Goal: Task Accomplishment & Management: Complete application form

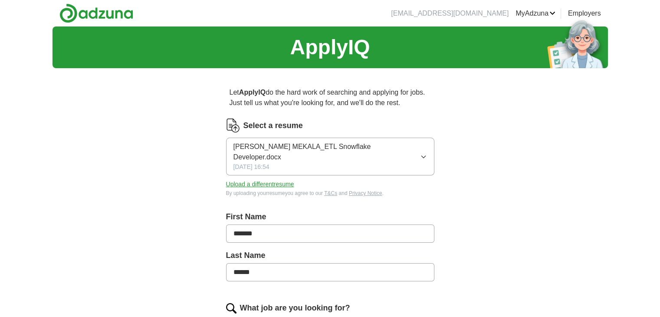
click at [425, 153] on icon "button" at bounding box center [423, 156] width 7 height 7
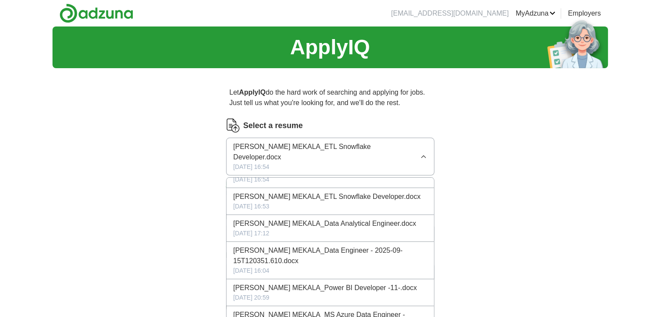
scroll to position [36, 0]
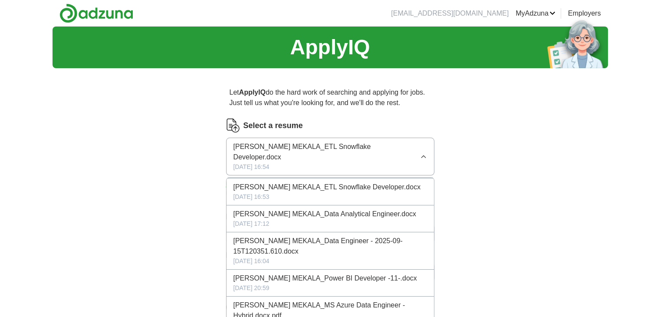
click at [303, 235] on span "[PERSON_NAME] MEKALA_Data Engineer - 2025-09-15T120351.610.docx" at bounding box center [329, 245] width 193 height 21
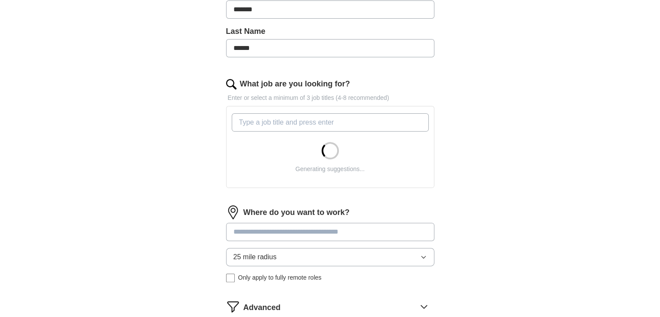
scroll to position [231, 0]
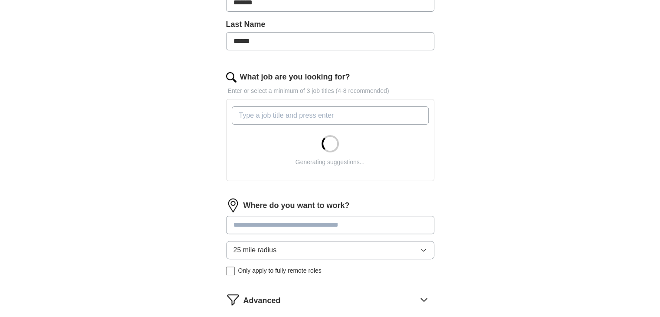
click at [316, 109] on input "What job are you looking for?" at bounding box center [330, 115] width 197 height 18
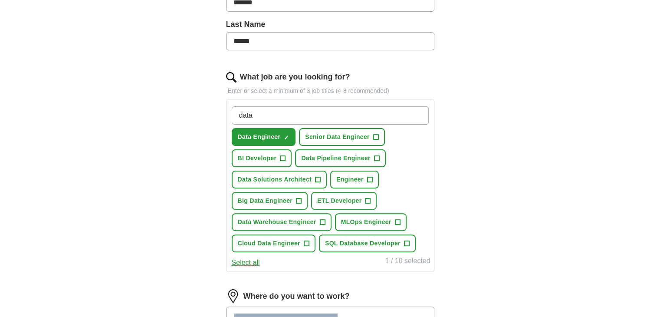
type input "data"
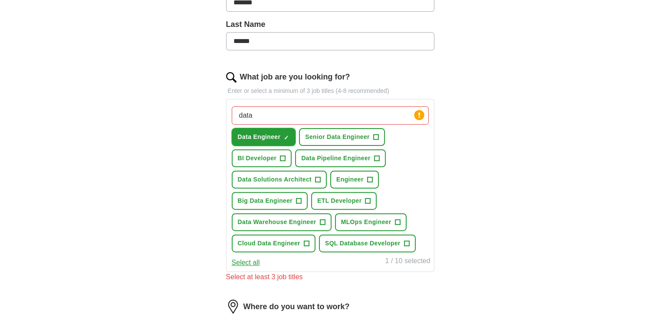
click at [270, 134] on span "Data Engineer" at bounding box center [259, 136] width 43 height 9
click at [284, 134] on span "+" at bounding box center [286, 137] width 5 height 7
click at [344, 132] on span "Senior Data Engineer" at bounding box center [337, 136] width 65 height 9
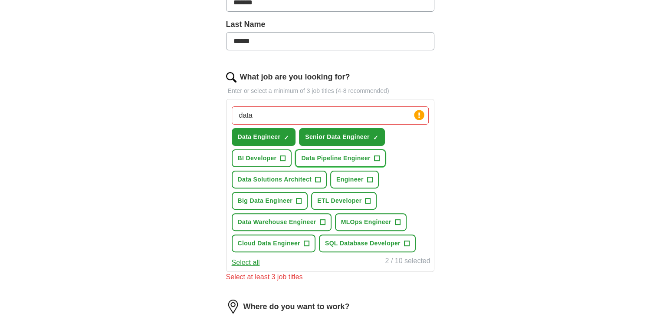
click at [331, 157] on span "Data Pipeline Engineer" at bounding box center [335, 158] width 69 height 9
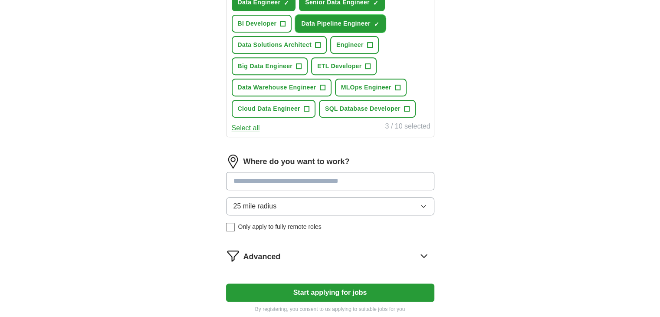
scroll to position [382, 0]
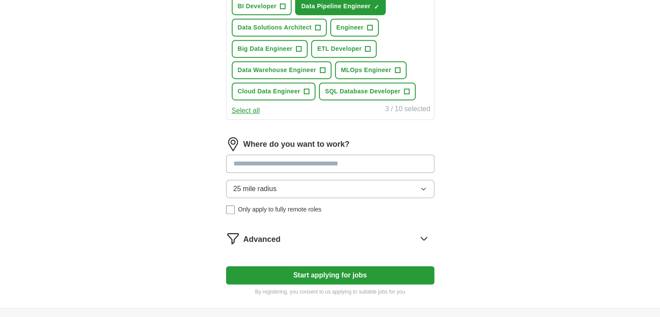
click at [324, 184] on button "25 mile radius" at bounding box center [330, 189] width 208 height 18
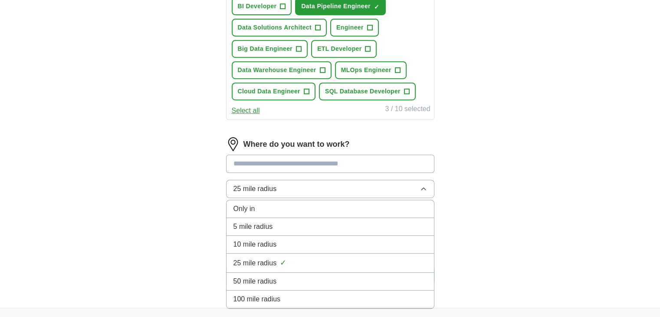
click at [307, 294] on div "100 mile radius" at bounding box center [329, 299] width 193 height 10
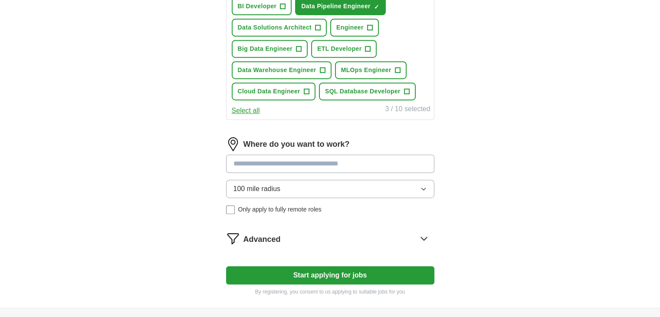
click at [288, 276] on button "Start applying for jobs" at bounding box center [330, 275] width 208 height 18
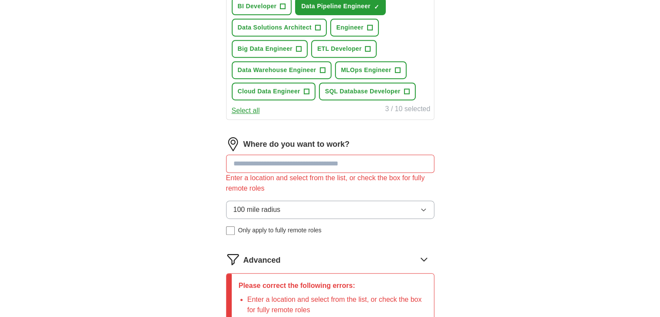
click at [277, 158] on input at bounding box center [330, 163] width 208 height 18
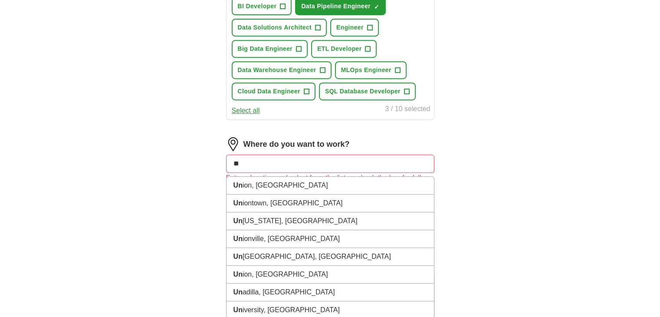
type input "*"
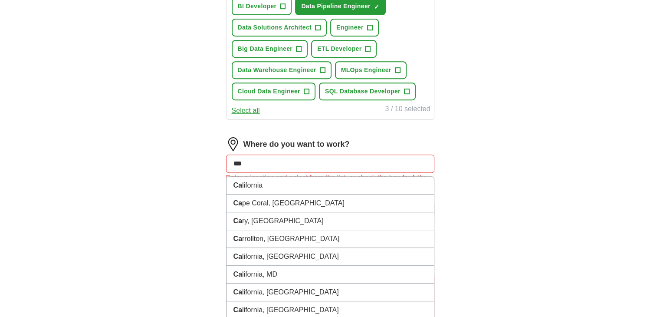
type input "****"
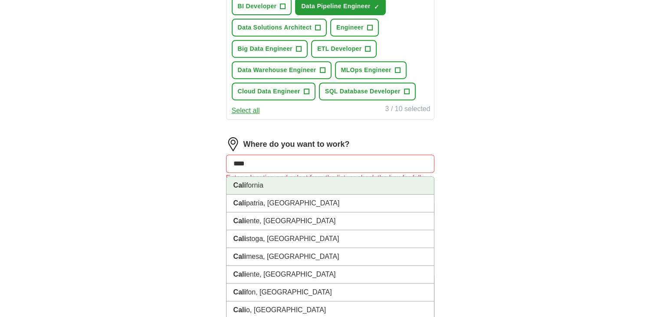
click at [277, 181] on li "Cali fornia" at bounding box center [329, 186] width 207 height 18
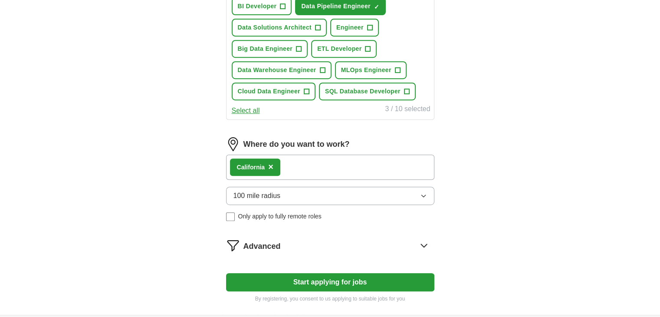
click at [301, 275] on button "Start applying for jobs" at bounding box center [330, 282] width 208 height 18
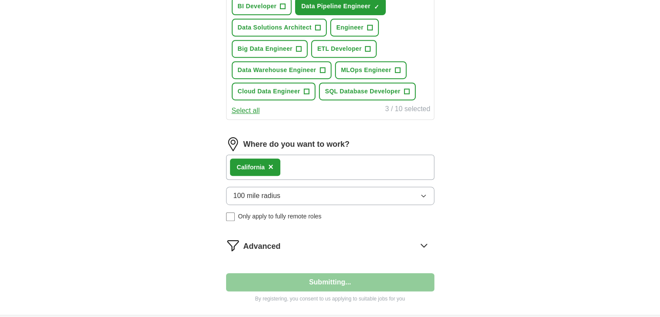
select select "**"
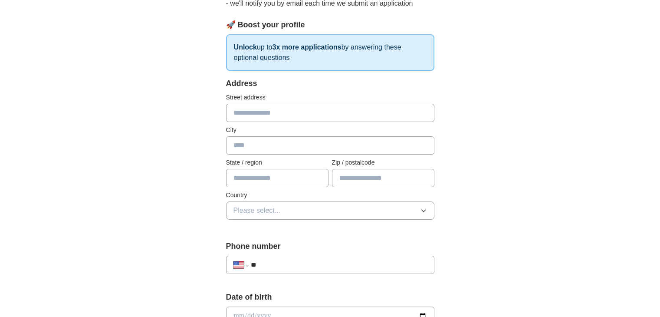
scroll to position [79, 0]
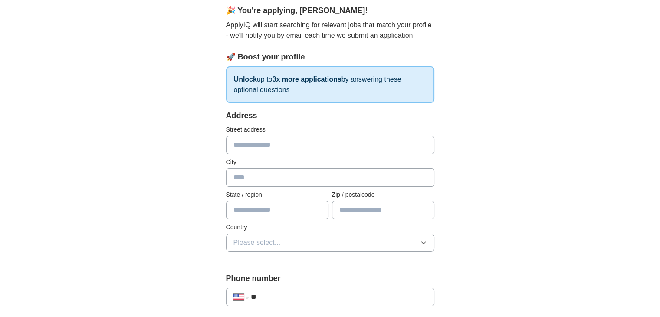
click at [303, 141] on input "text" at bounding box center [330, 145] width 208 height 18
type input "**********"
click at [289, 182] on input "text" at bounding box center [330, 177] width 208 height 18
type input "******"
click at [262, 210] on input "text" at bounding box center [277, 210] width 102 height 18
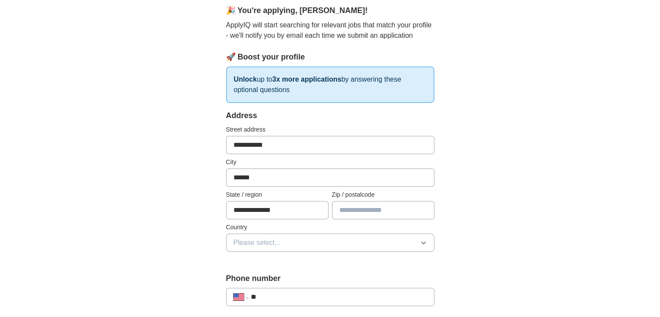
type input "**********"
click at [368, 206] on input "text" at bounding box center [383, 210] width 102 height 18
type input "*****"
click at [343, 245] on button "Please select..." at bounding box center [330, 242] width 208 height 18
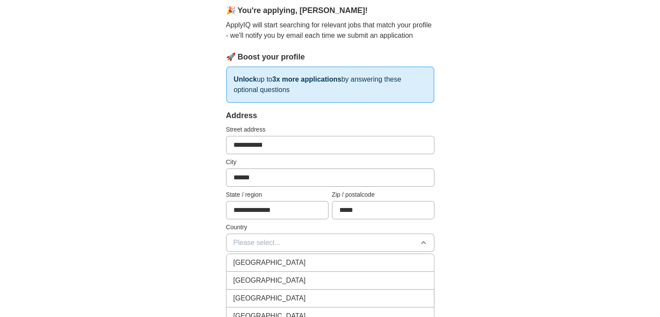
click at [334, 280] on div "[GEOGRAPHIC_DATA]" at bounding box center [329, 280] width 193 height 10
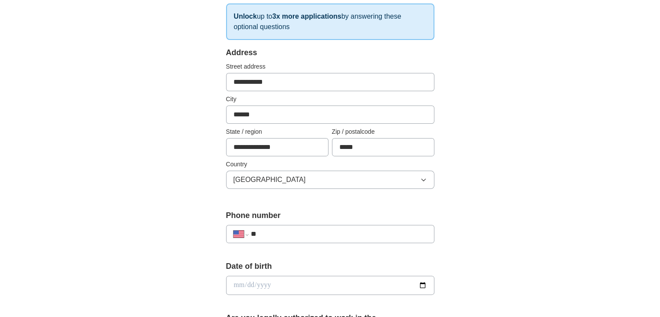
scroll to position [143, 0]
drag, startPoint x: 338, startPoint y: 220, endPoint x: 333, endPoint y: 227, distance: 8.7
click at [333, 227] on div "**********" at bounding box center [330, 229] width 208 height 40
click at [333, 228] on input "**" at bounding box center [338, 233] width 176 height 10
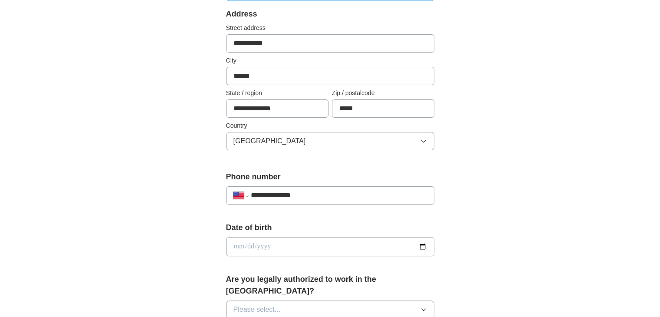
scroll to position [192, 0]
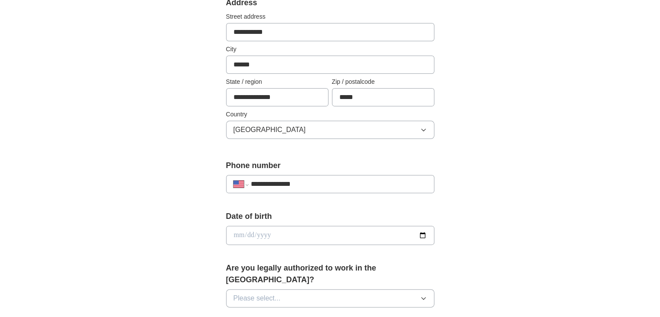
type input "**********"
click at [422, 231] on input "date" at bounding box center [330, 235] width 208 height 19
type input "**********"
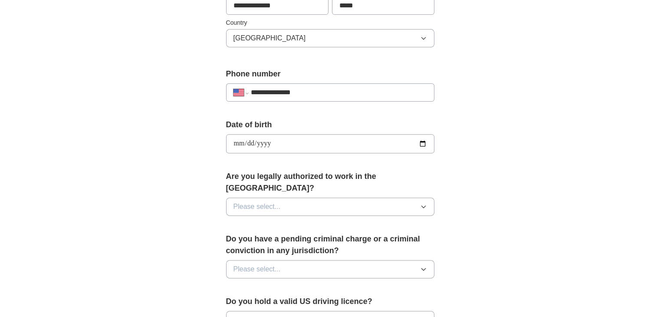
scroll to position [288, 0]
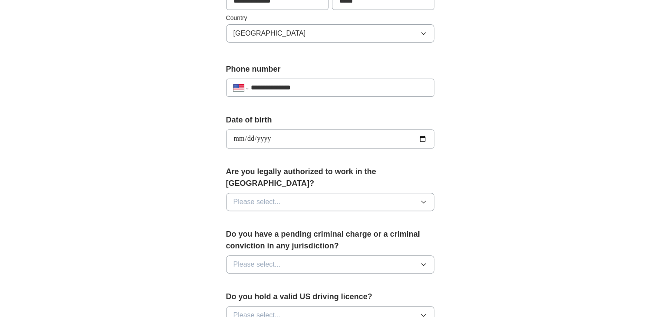
click at [259, 193] on button "Please select..." at bounding box center [330, 202] width 208 height 18
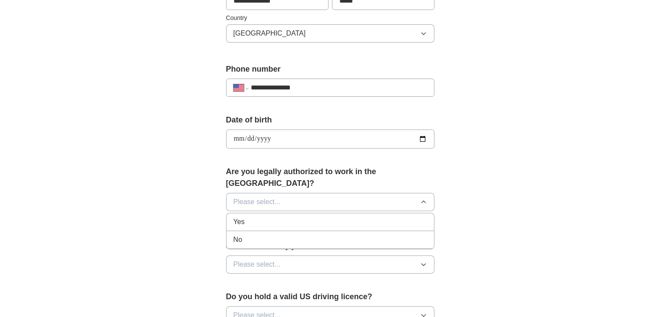
click at [252, 216] on div "Yes" at bounding box center [329, 221] width 193 height 10
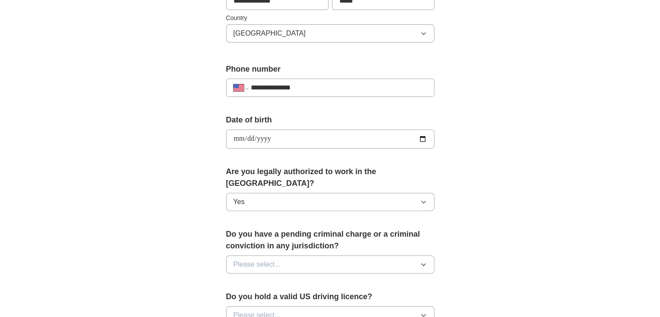
click at [269, 259] on span "Please select..." at bounding box center [256, 264] width 47 height 10
click at [257, 297] on div "No" at bounding box center [329, 302] width 193 height 10
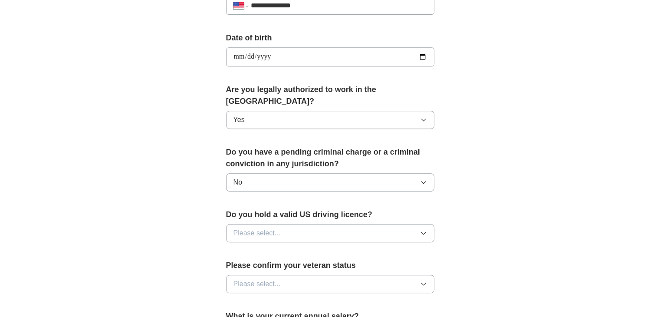
scroll to position [382, 0]
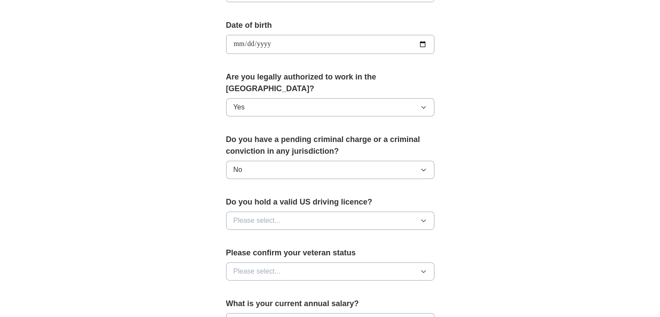
click at [252, 215] on span "Please select..." at bounding box center [256, 220] width 47 height 10
click at [249, 235] on div "Yes" at bounding box center [329, 240] width 193 height 10
click at [273, 266] on span "Please select..." at bounding box center [256, 271] width 47 height 10
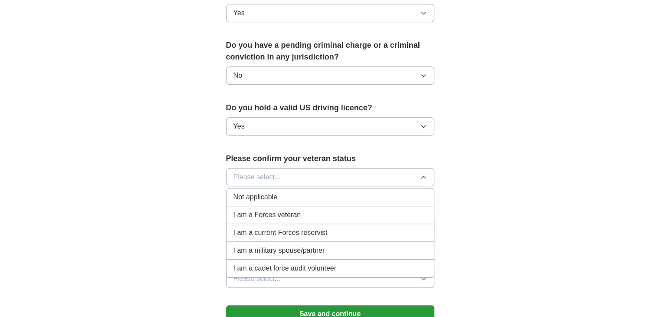
scroll to position [494, 0]
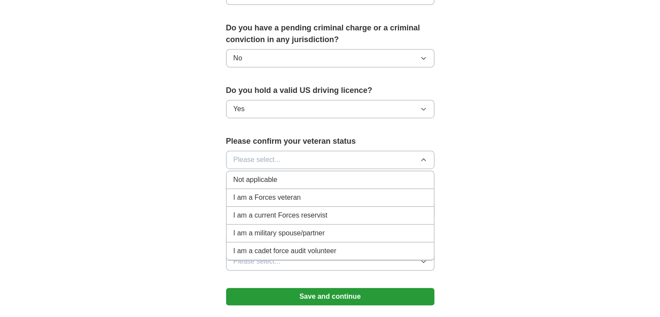
click at [275, 174] on span "Not applicable" at bounding box center [255, 179] width 44 height 10
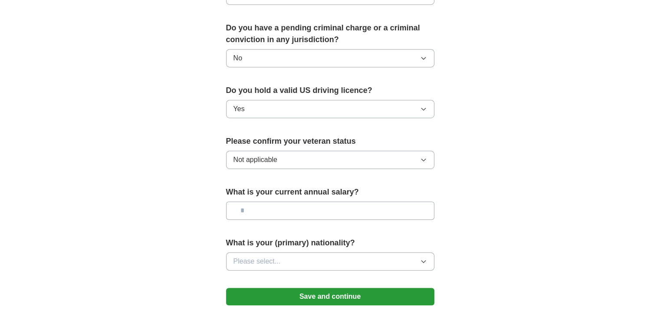
click at [278, 256] on span "Please select..." at bounding box center [256, 261] width 47 height 10
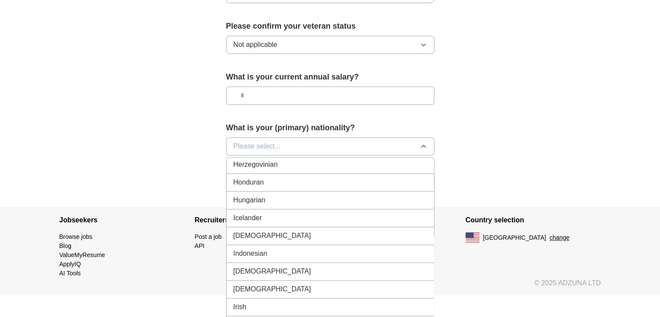
scroll to position [1357, 0]
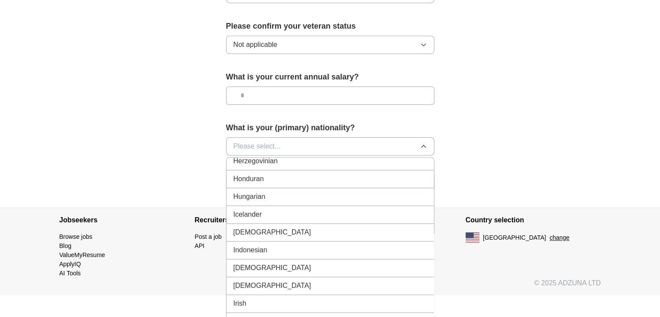
click at [274, 227] on div "[DEMOGRAPHIC_DATA]" at bounding box center [329, 232] width 193 height 10
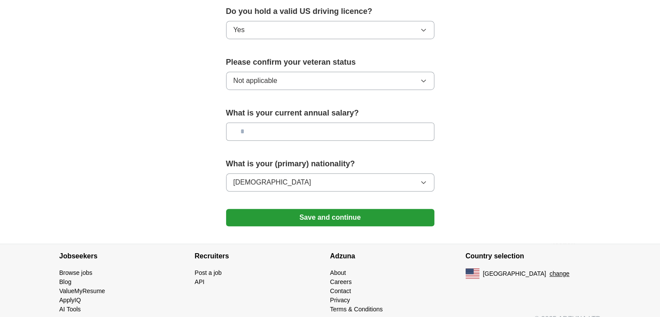
click at [265, 122] on input "text" at bounding box center [330, 131] width 208 height 18
type input "*******"
click at [319, 209] on button "Save and continue" at bounding box center [330, 217] width 208 height 17
